Goal: Transaction & Acquisition: Purchase product/service

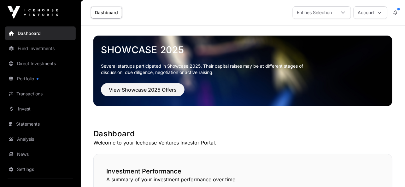
click at [27, 78] on link "Portfolio" at bounding box center [40, 79] width 71 height 14
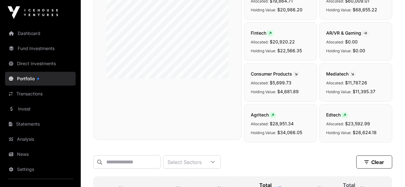
scroll to position [244, 0]
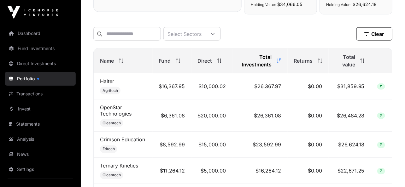
click at [351, 60] on span "Total value" at bounding box center [345, 60] width 20 height 15
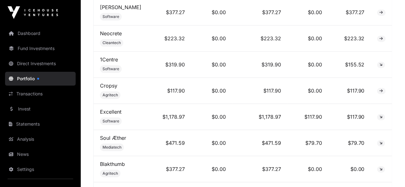
scroll to position [2061, 0]
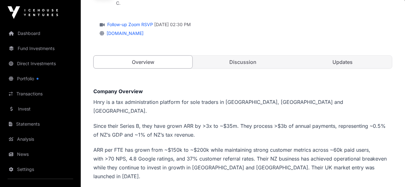
scroll to position [19, 0]
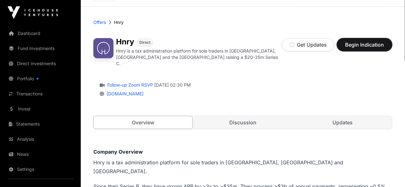
click at [360, 38] on button "Begin Indication" at bounding box center [364, 44] width 55 height 13
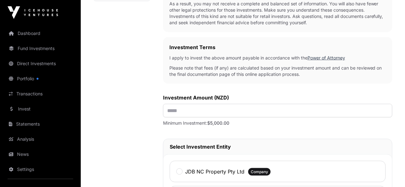
scroll to position [178, 0]
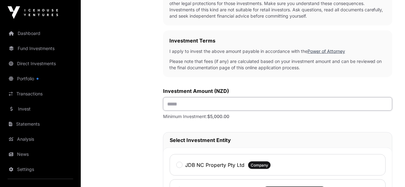
click at [210, 104] on input "text" at bounding box center [277, 104] width 229 height 14
type input "*******"
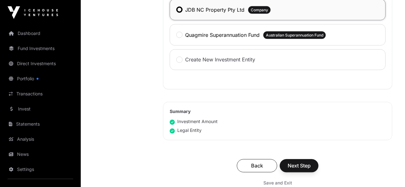
scroll to position [350, 0]
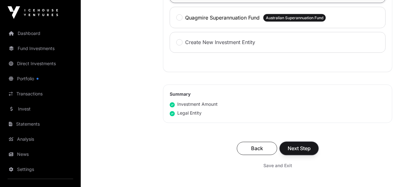
click at [304, 149] on span "Next Step" at bounding box center [298, 149] width 23 height 8
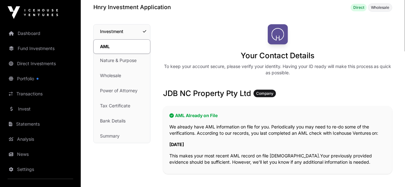
scroll to position [95, 0]
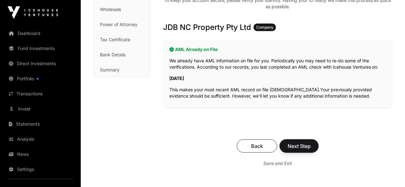
click at [298, 145] on span "Next Step" at bounding box center [298, 146] width 23 height 8
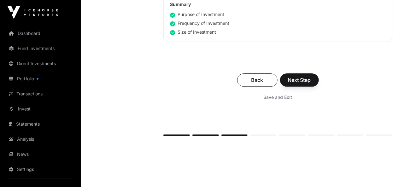
scroll to position [480, 0]
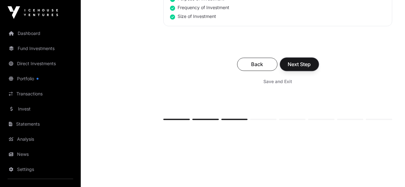
click at [300, 62] on span "Next Step" at bounding box center [299, 65] width 23 height 8
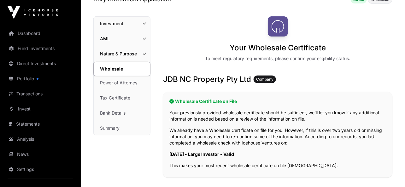
scroll to position [127, 0]
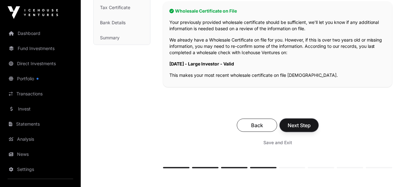
click at [308, 124] on span "Next Step" at bounding box center [298, 126] width 23 height 8
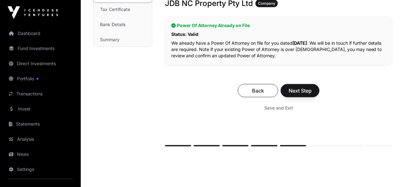
scroll to position [133, 0]
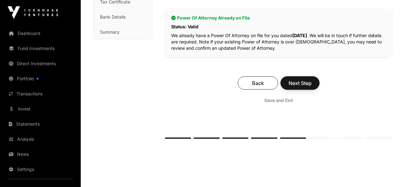
click at [295, 84] on span "Next Step" at bounding box center [299, 83] width 23 height 8
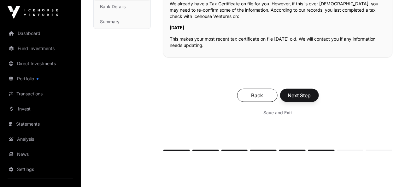
scroll to position [154, 0]
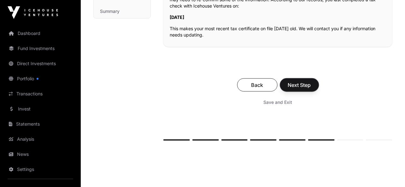
click at [302, 86] on span "Next Step" at bounding box center [299, 85] width 23 height 8
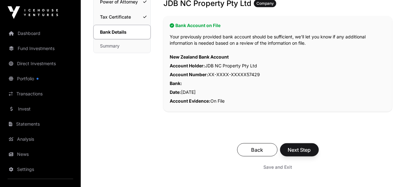
scroll to position [117, 0]
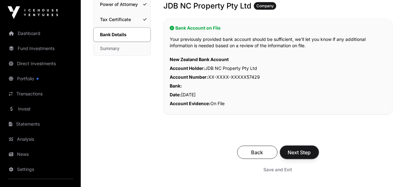
click at [298, 152] on span "Next Step" at bounding box center [299, 153] width 23 height 8
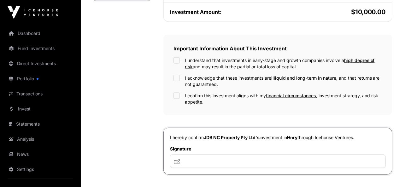
scroll to position [180, 0]
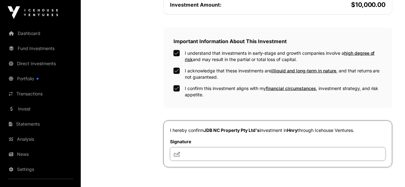
click at [209, 150] on input "text" at bounding box center [278, 154] width 216 height 14
type input "**"
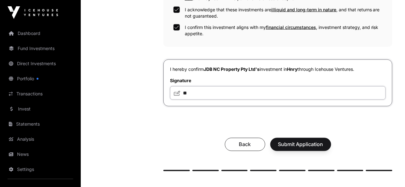
scroll to position [243, 0]
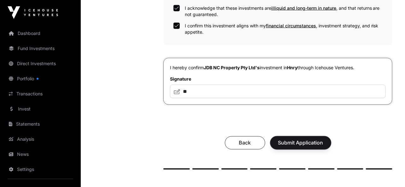
click at [301, 138] on button "Submit Application" at bounding box center [300, 142] width 61 height 13
